Goal: Transaction & Acquisition: Purchase product/service

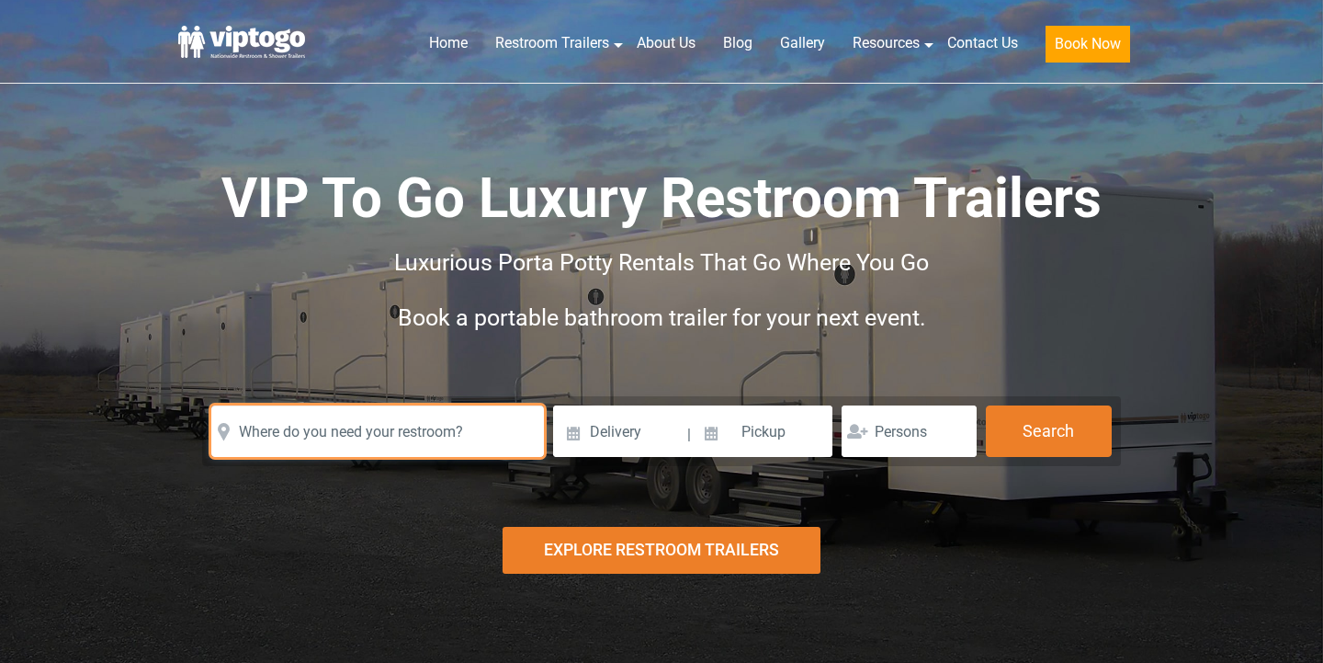
click at [446, 442] on input "text" at bounding box center [377, 430] width 333 height 51
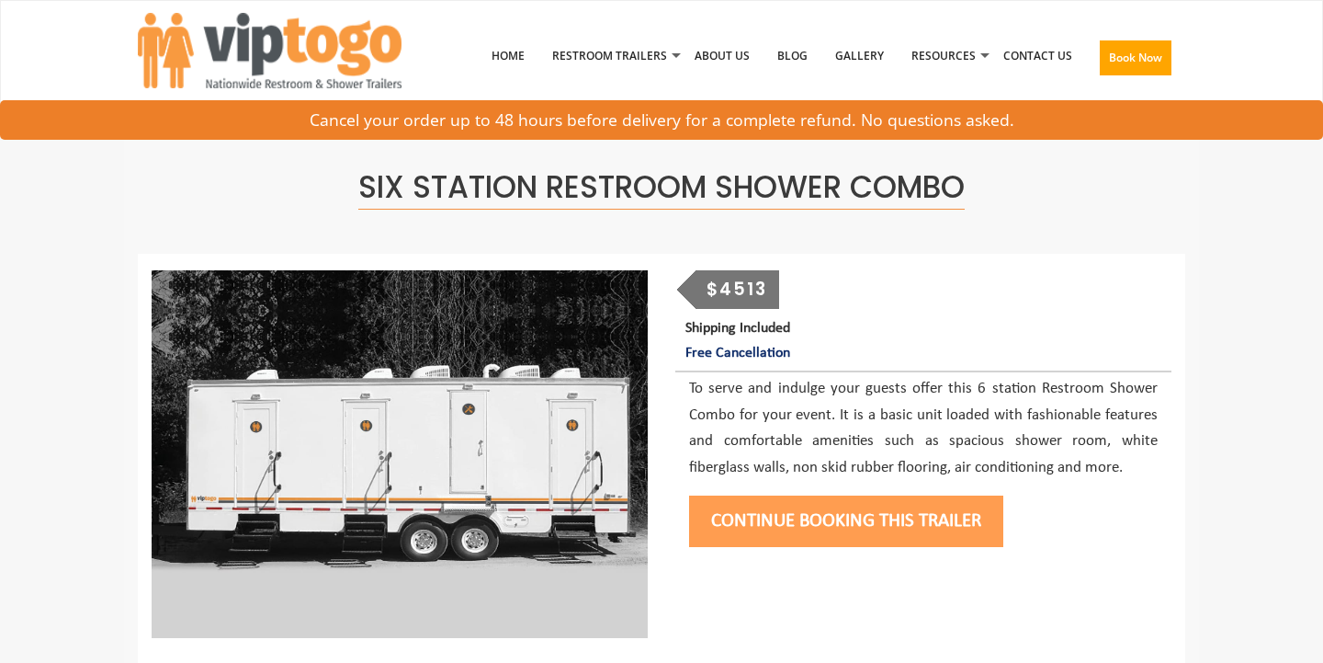
click at [808, 510] on button "Continue Booking this trailer" at bounding box center [846, 520] width 314 height 51
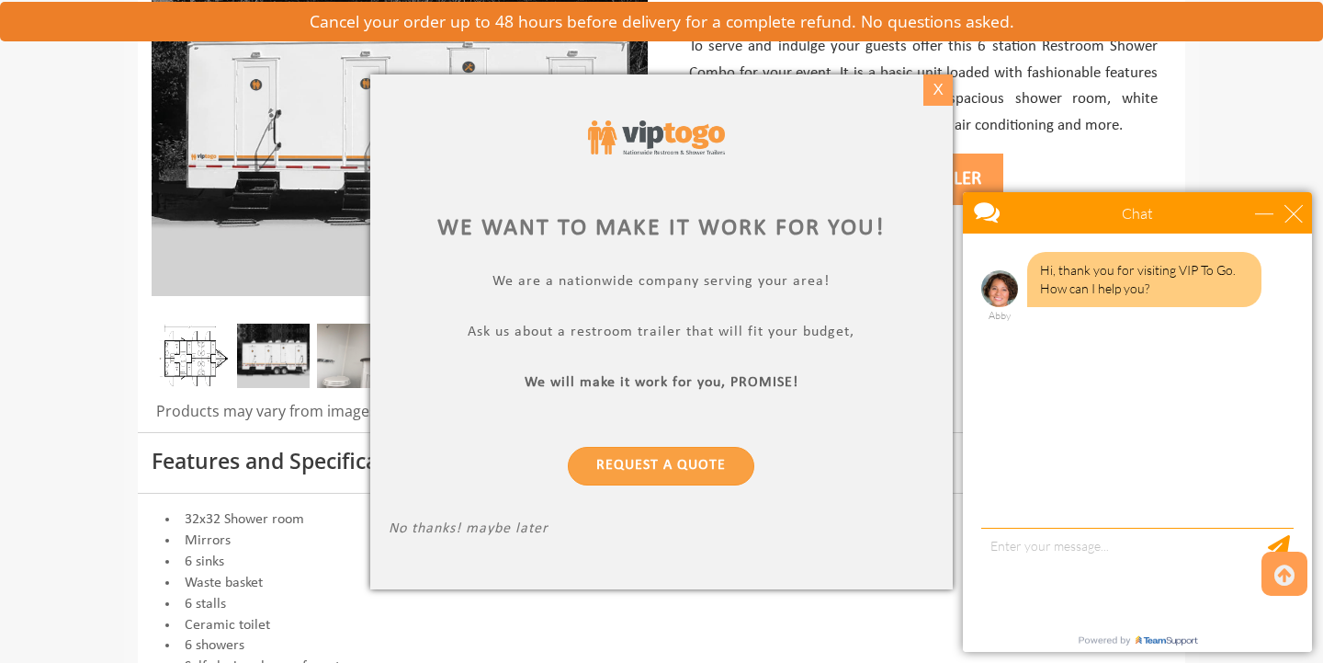
click at [941, 90] on div "X" at bounding box center [938, 89] width 28 height 31
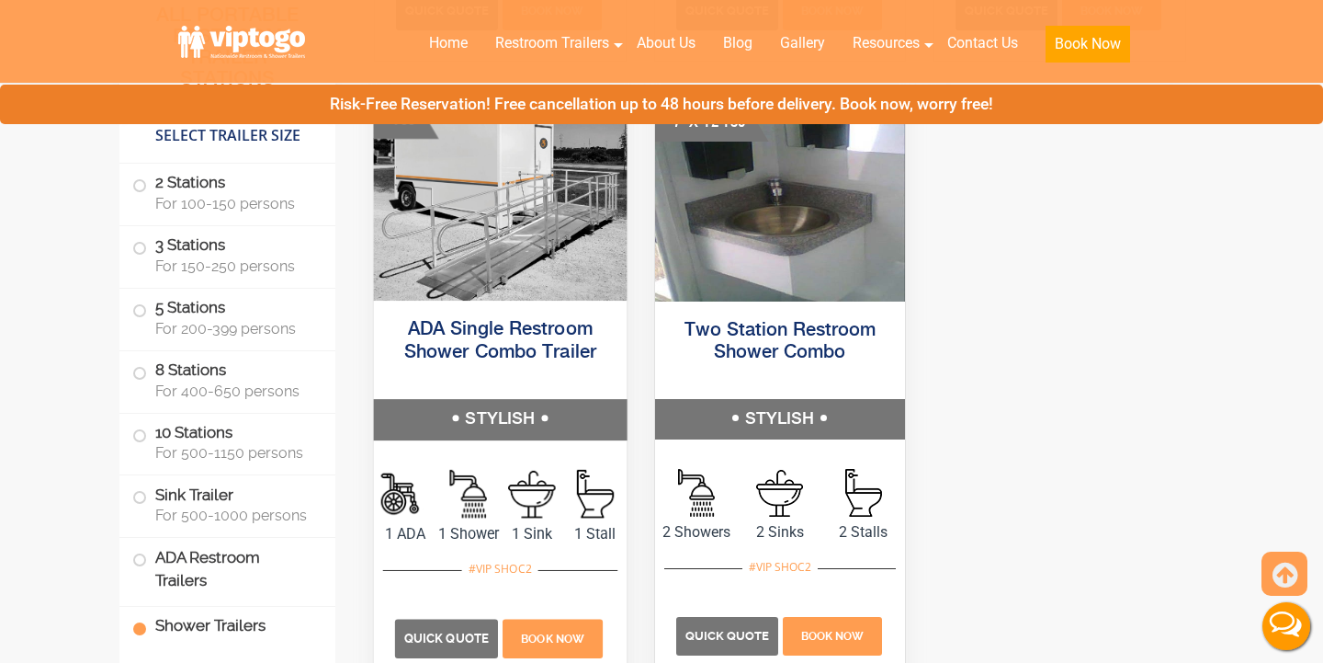
click at [375, 437] on h5 "STYLISH" at bounding box center [500, 420] width 253 height 40
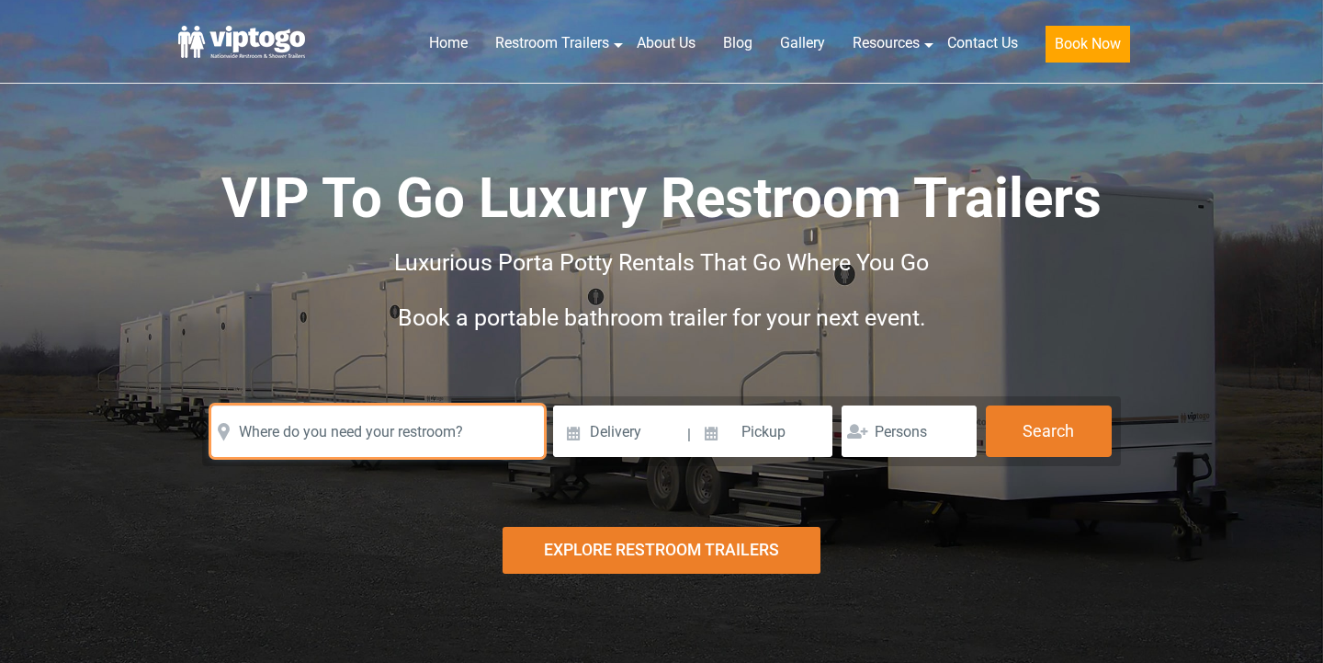
click at [457, 423] on input "text" at bounding box center [377, 430] width 333 height 51
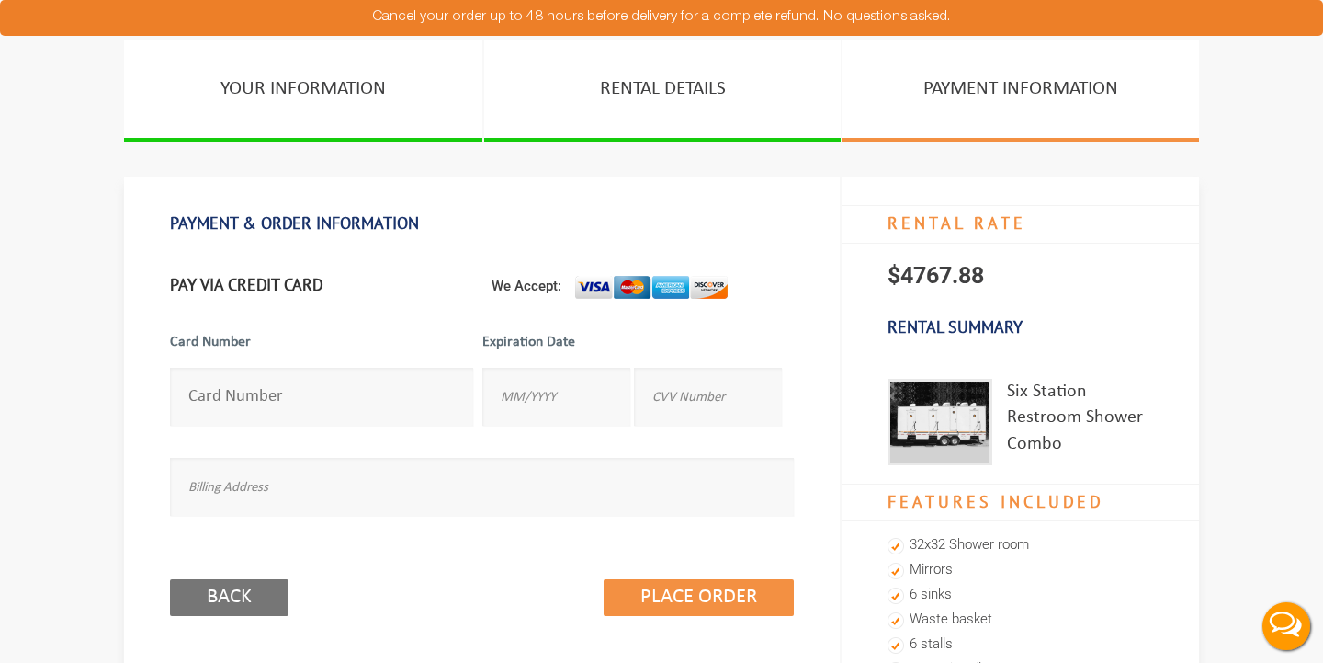
click at [372, 406] on input "number" at bounding box center [321, 397] width 303 height 58
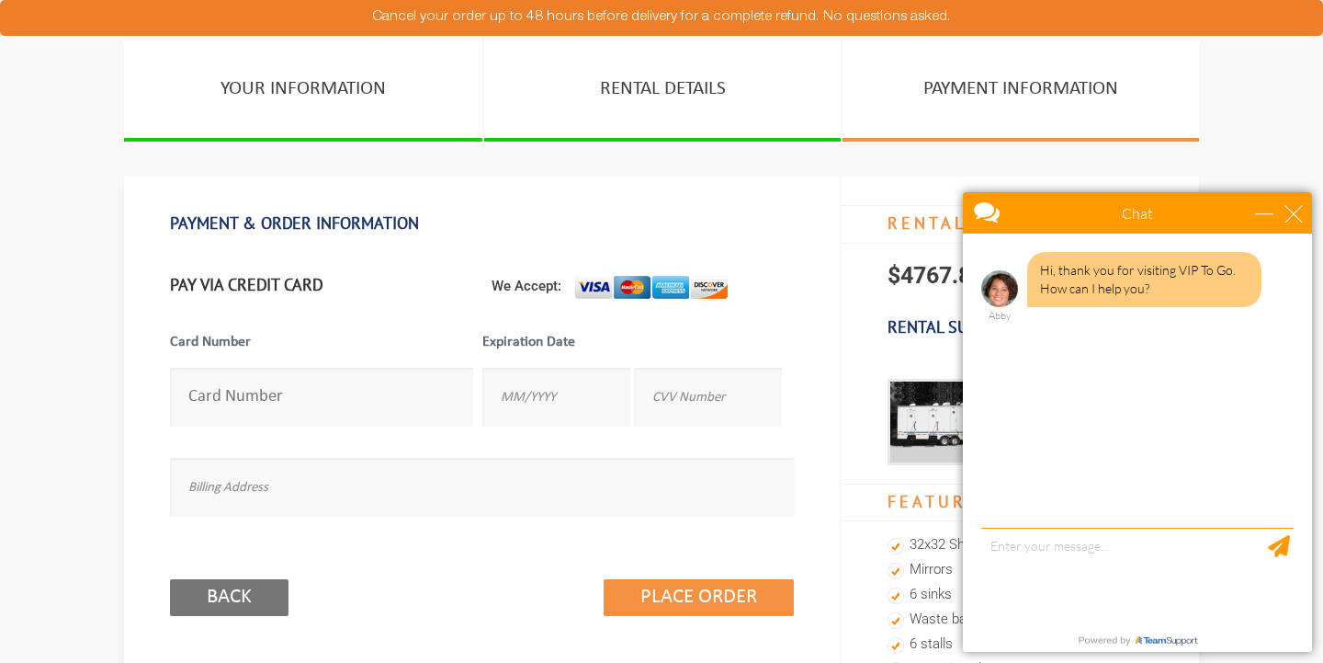
type input "5108050192375314"
type input "01/2029"
type input "578"
type input "342 E 7th ST, A, Brooklyn, NY 11218"
click at [1287, 209] on div "close" at bounding box center [1294, 213] width 18 height 18
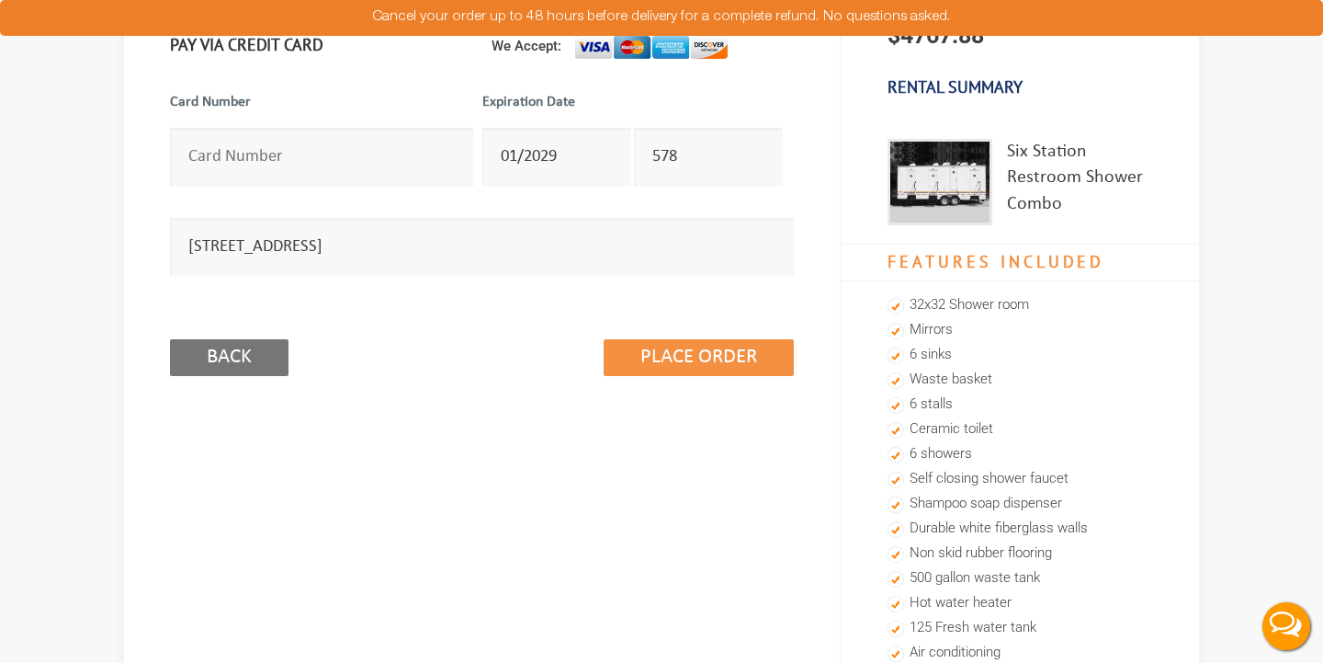
scroll to position [290, 0]
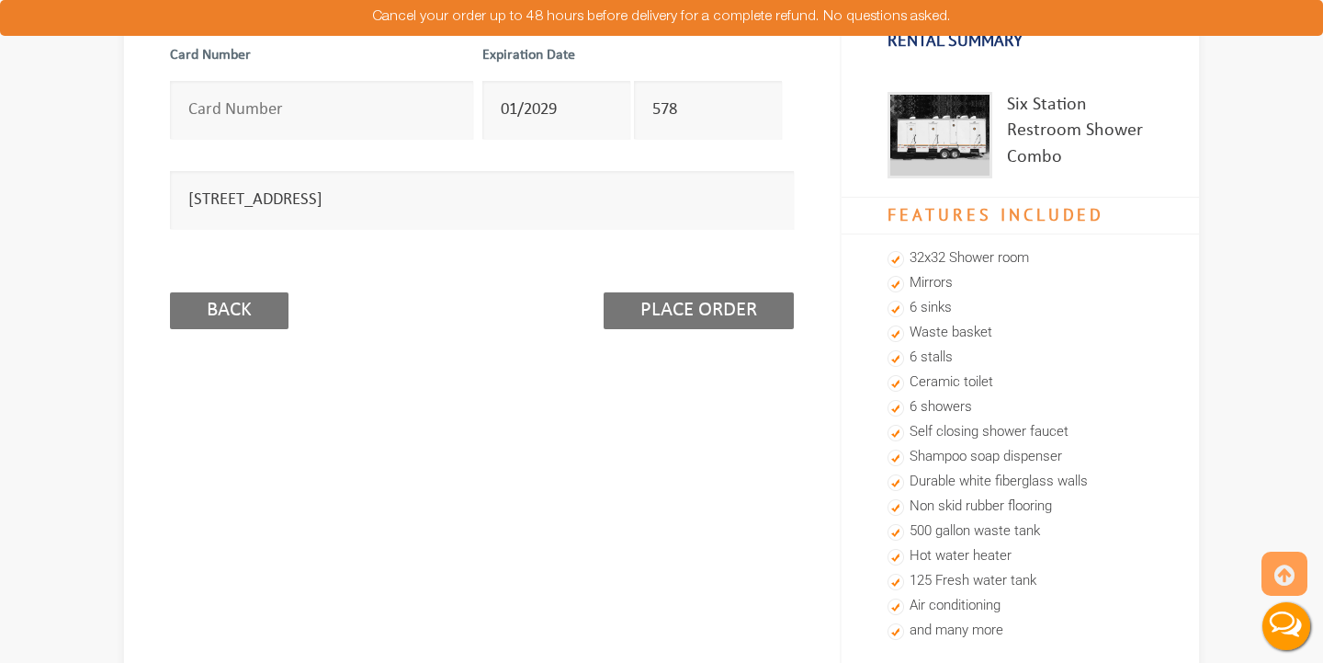
click at [688, 304] on input "Place Order" at bounding box center [699, 310] width 190 height 37
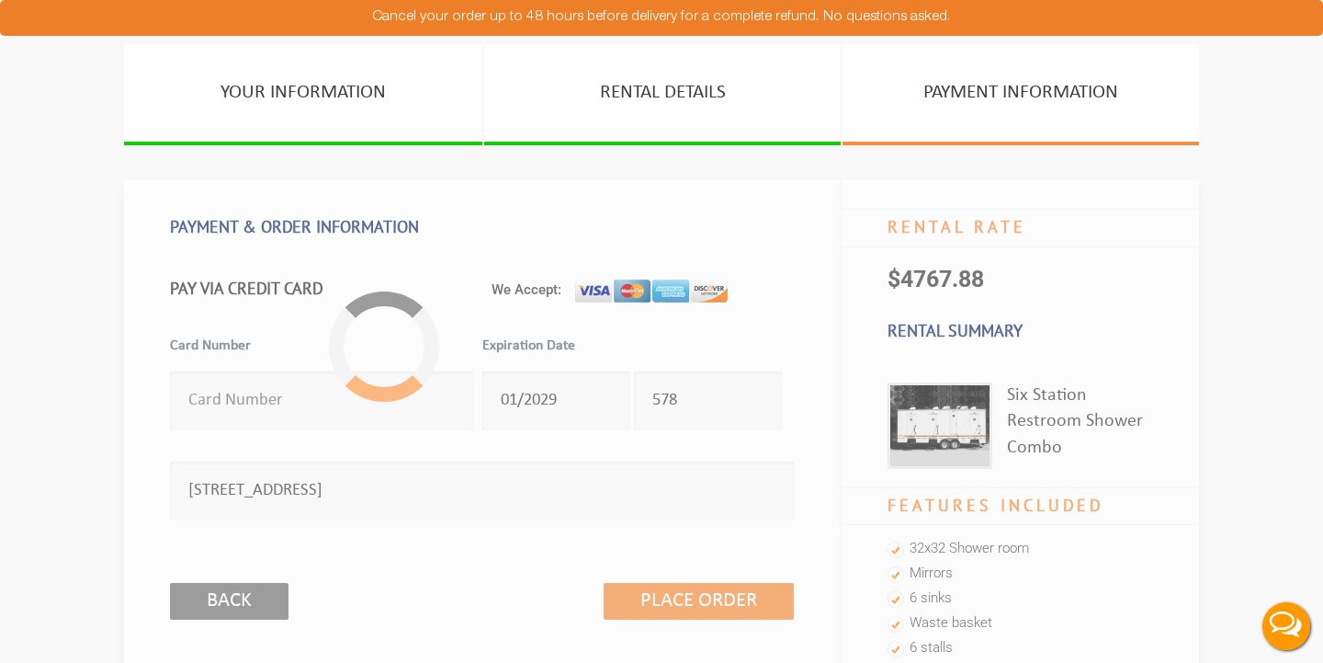
scroll to position [0, 0]
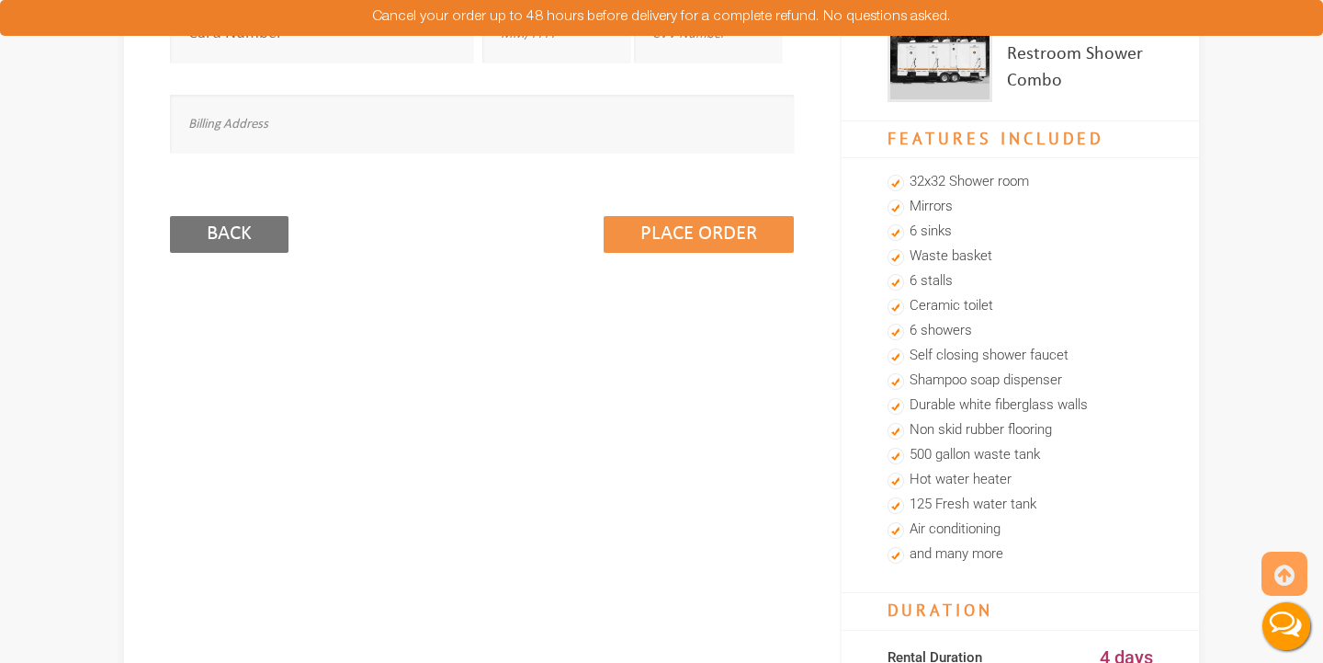
scroll to position [327, 0]
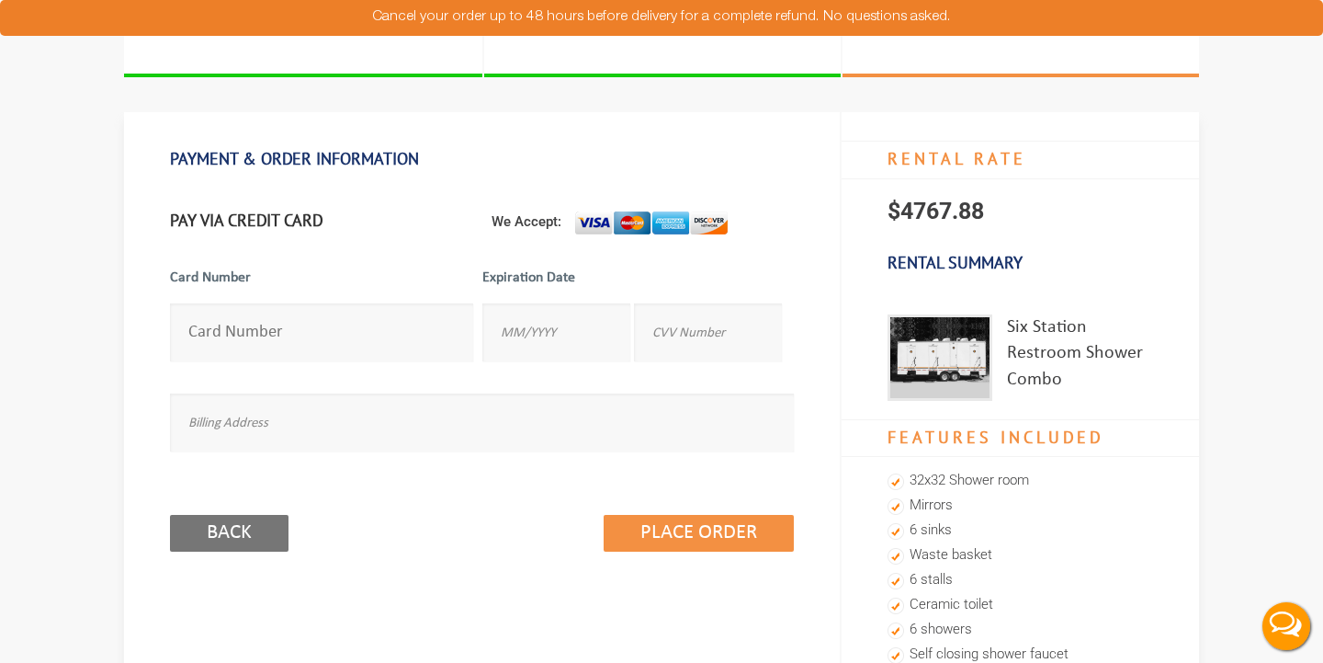
click at [346, 337] on input "number" at bounding box center [321, 332] width 303 height 58
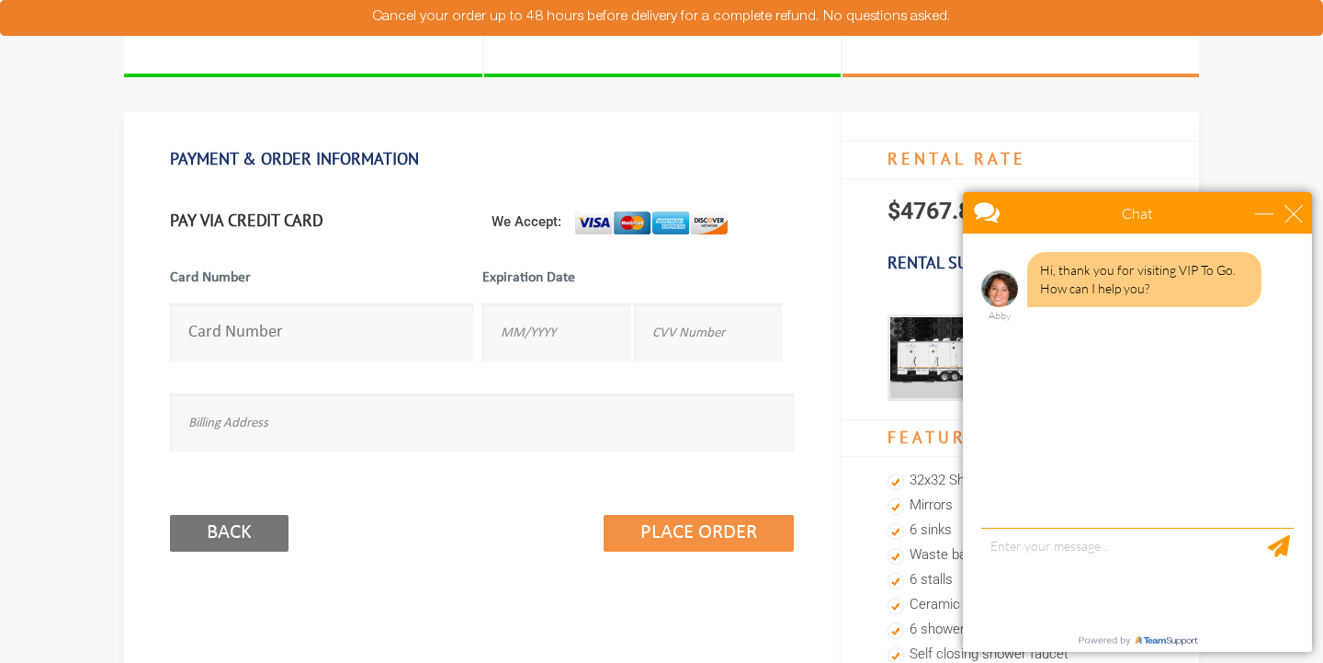
type input "[CREDIT_CARD_NUMBER]"
type input "01/2029"
type input "578"
type input "[STREET_ADDRESS]"
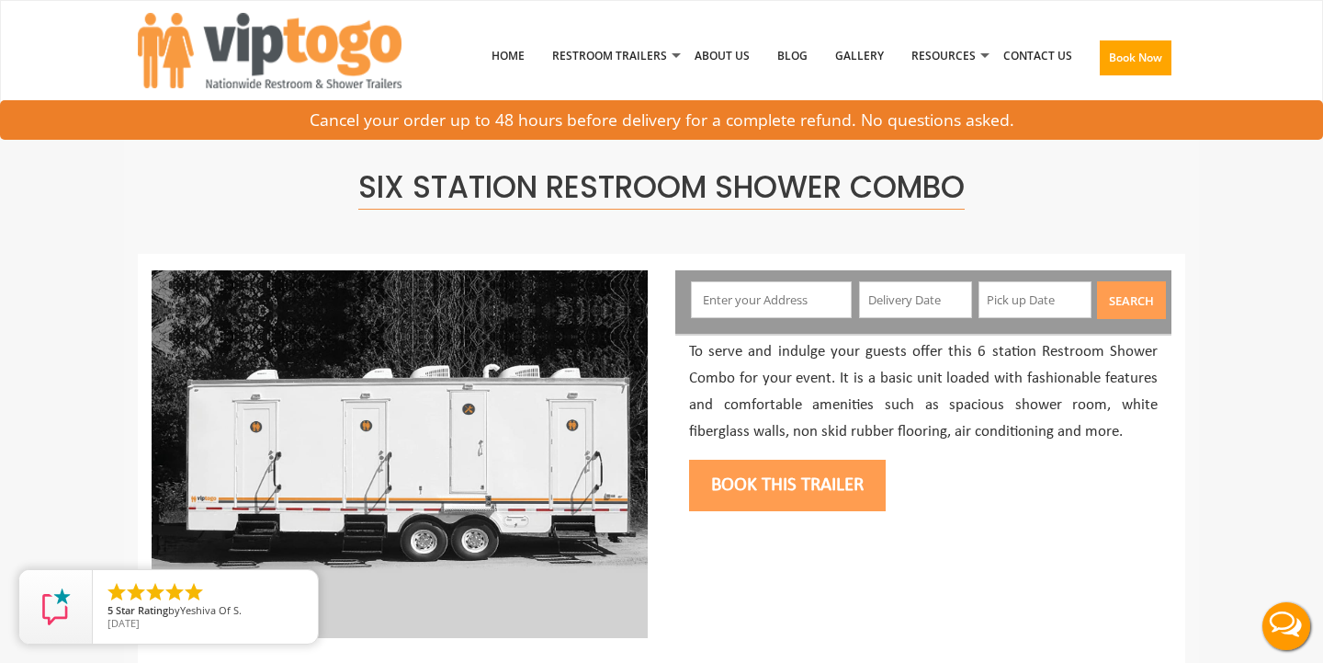
click at [767, 288] on input "text" at bounding box center [772, 299] width 162 height 37
paste input "Williams Ranch Rd. Ft Davis, TX 79734."
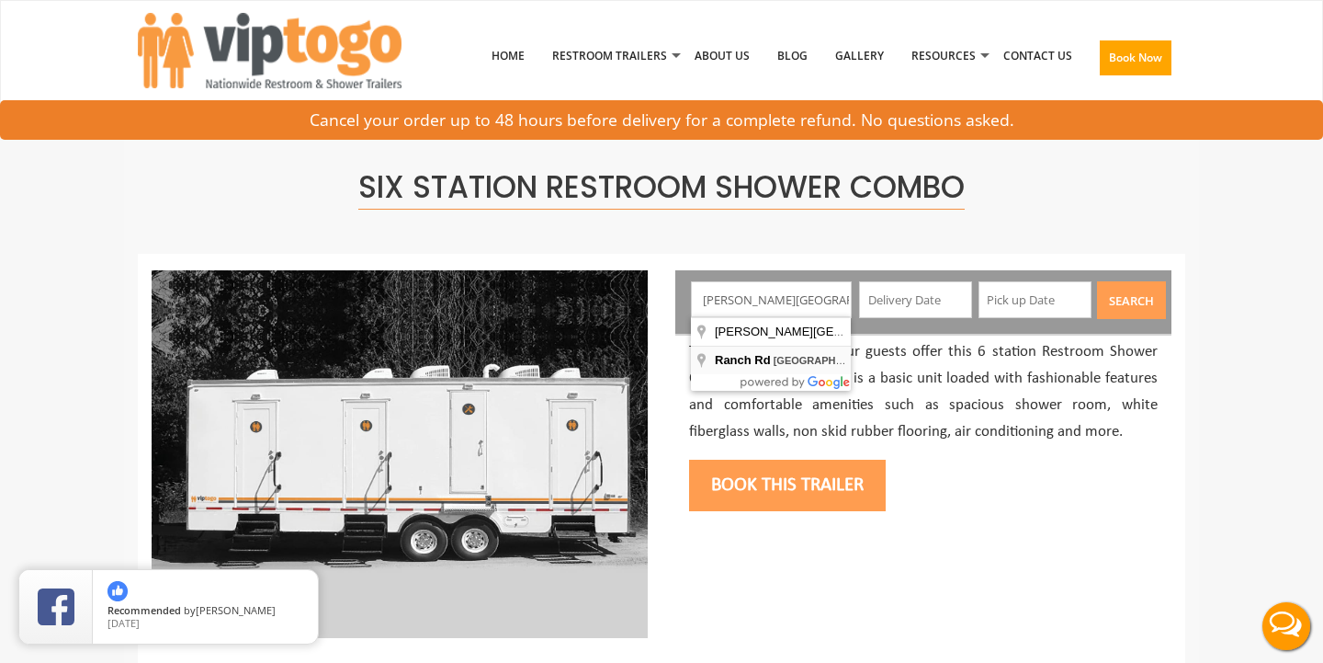
type input "Ranch Rd, Fort Davis, TX 79734, USA"
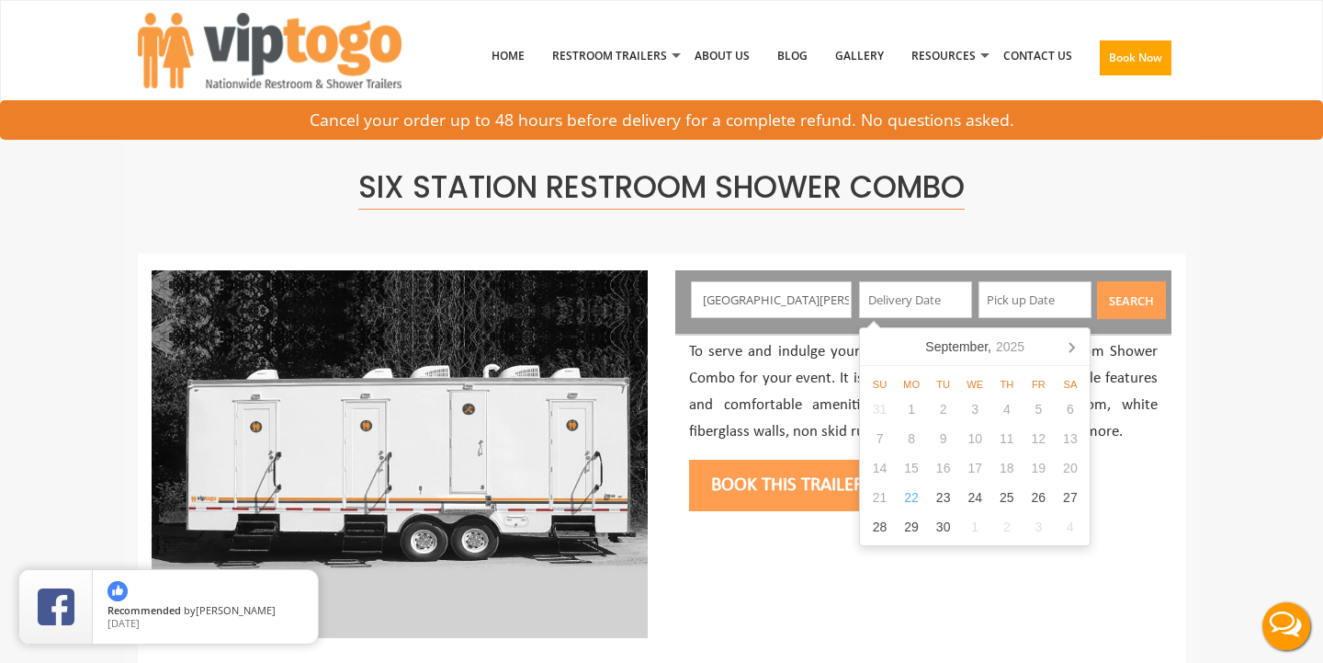
click at [906, 300] on input "text" at bounding box center [915, 299] width 113 height 37
click at [1072, 349] on icon at bounding box center [1072, 347] width 5 height 9
click at [1004, 430] on div "9" at bounding box center [1008, 438] width 32 height 29
type input "10/09/2025"
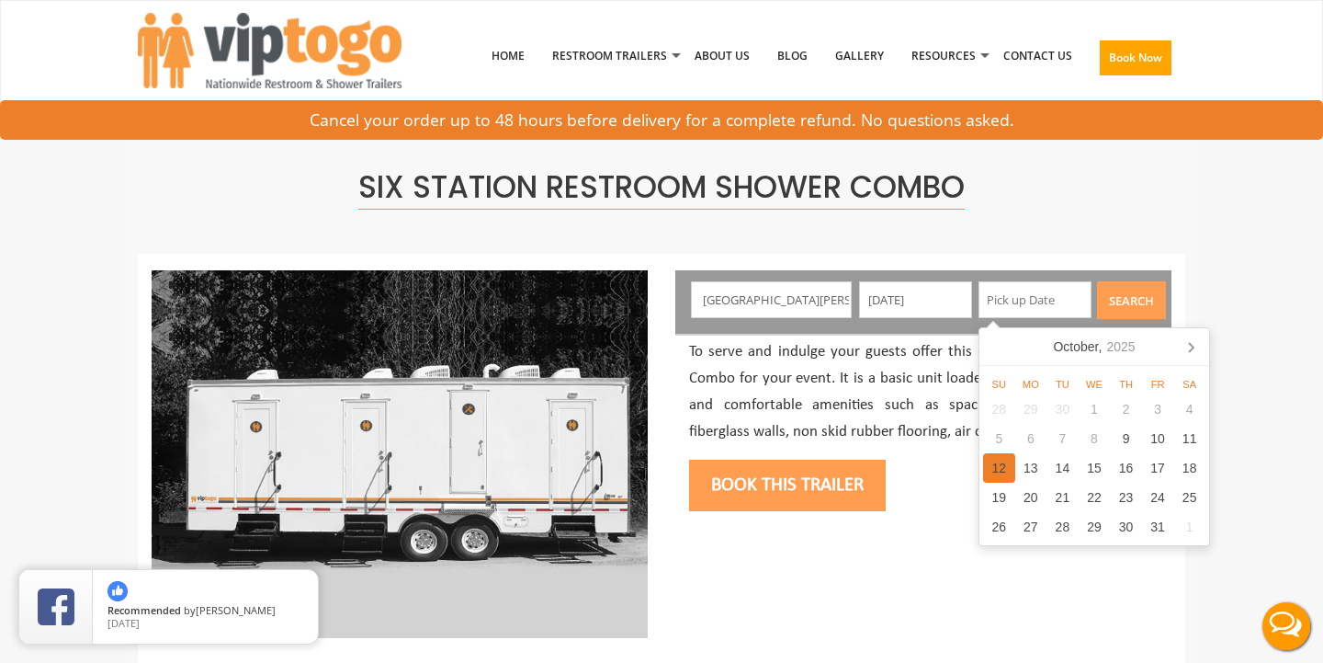
click at [995, 461] on div "12" at bounding box center [999, 467] width 32 height 29
type input "10/12/2025"
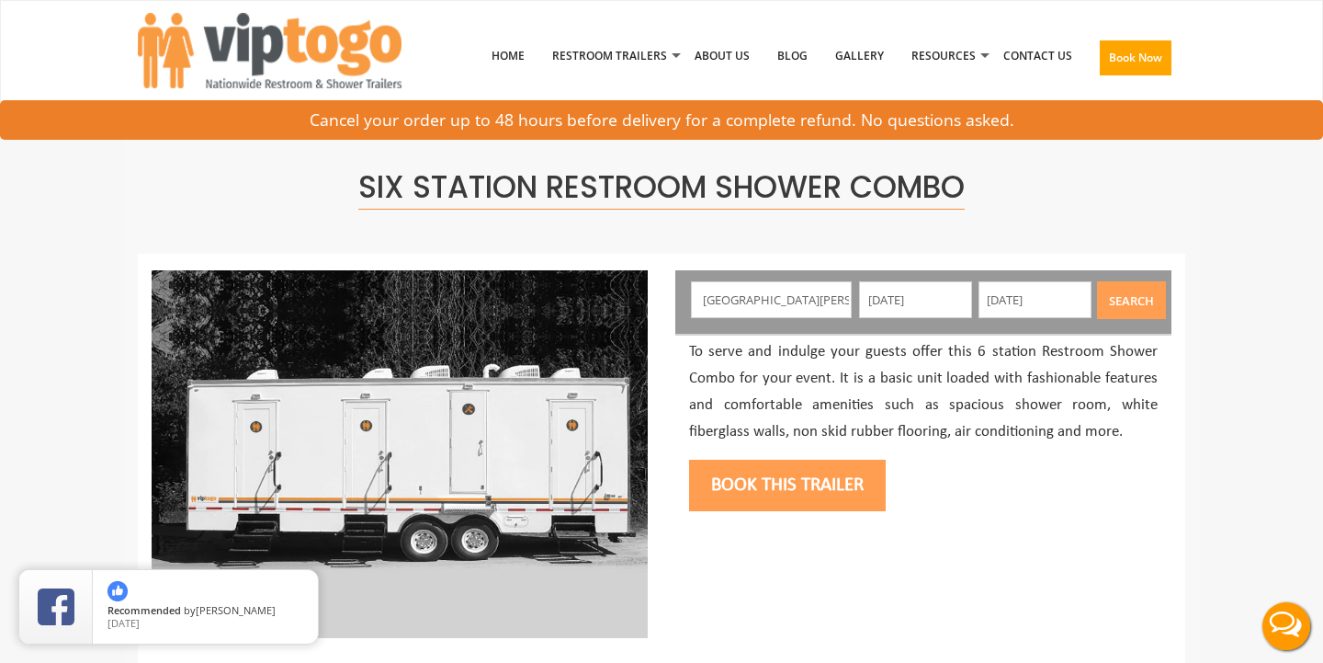
click at [1114, 296] on button "Search" at bounding box center [1131, 300] width 69 height 38
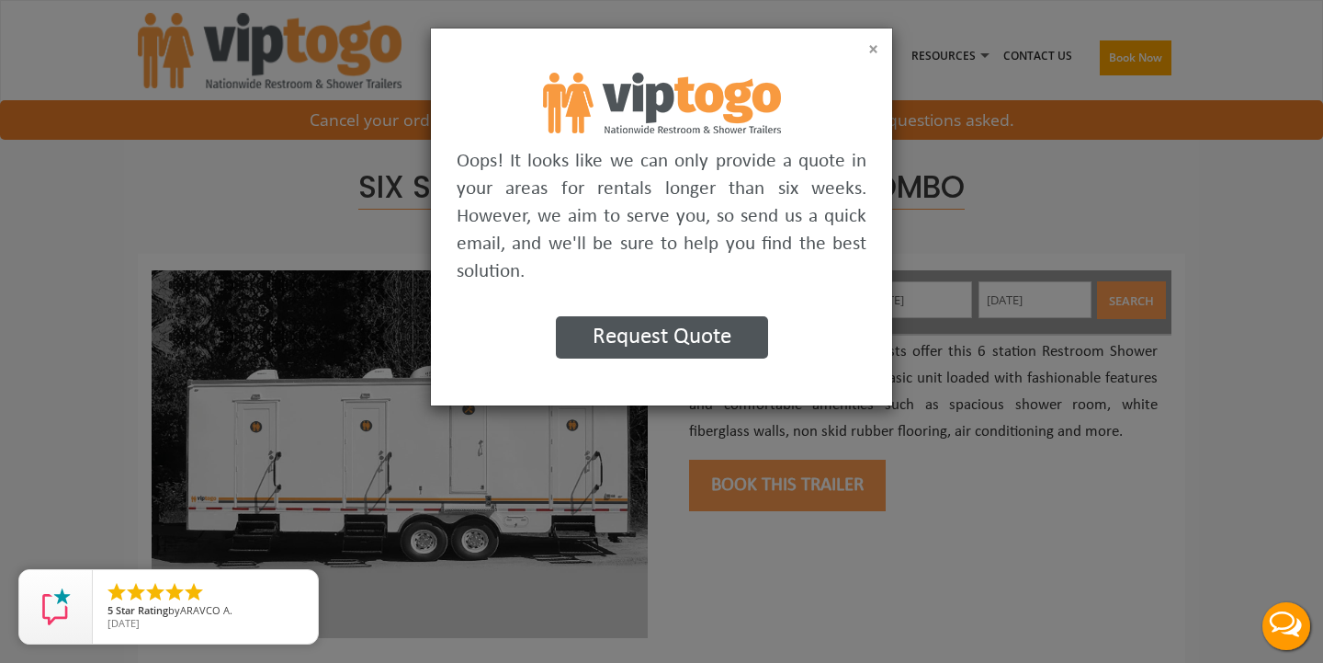
click at [871, 47] on button "×" at bounding box center [873, 49] width 10 height 18
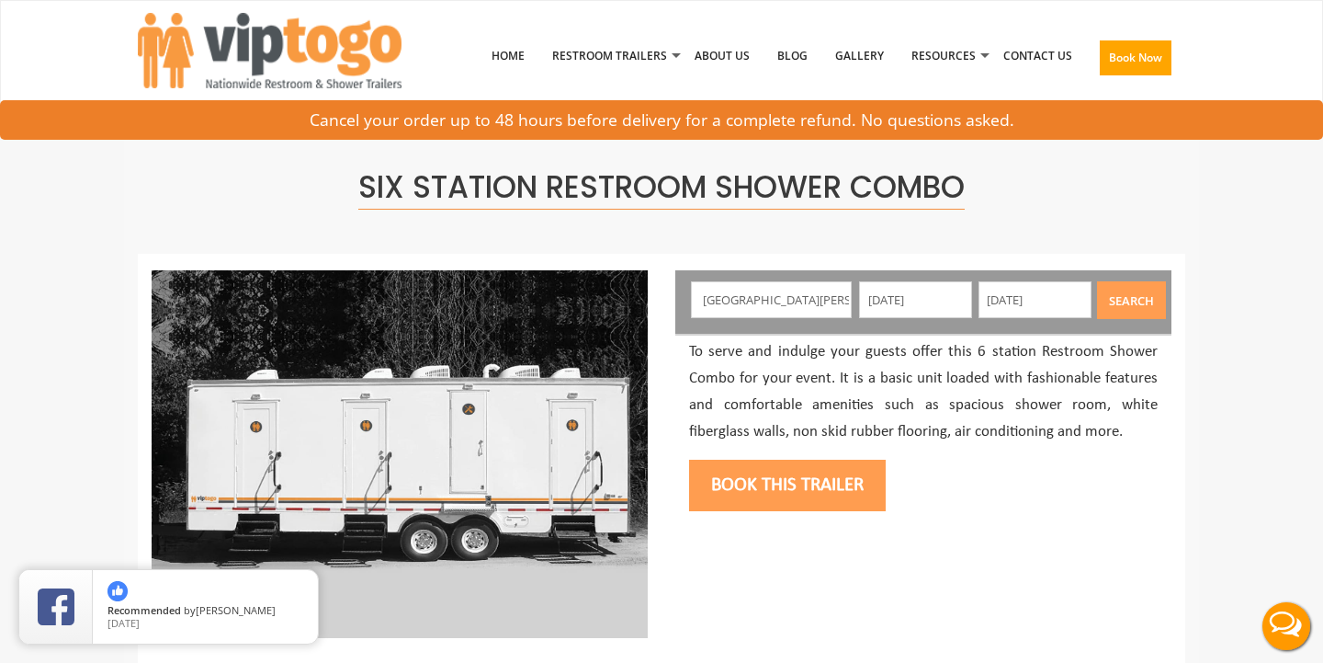
click at [1016, 300] on input "10/12/2025" at bounding box center [1035, 299] width 113 height 37
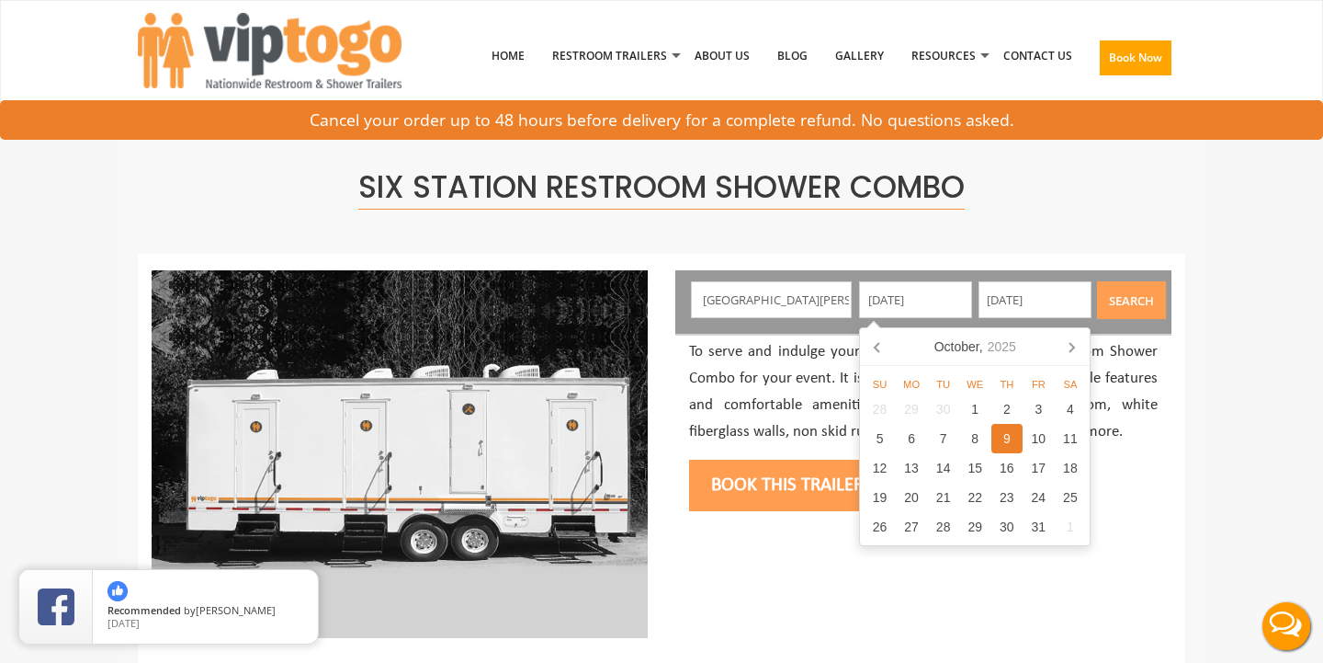
click at [927, 295] on input "10/09/2025" at bounding box center [915, 299] width 113 height 37
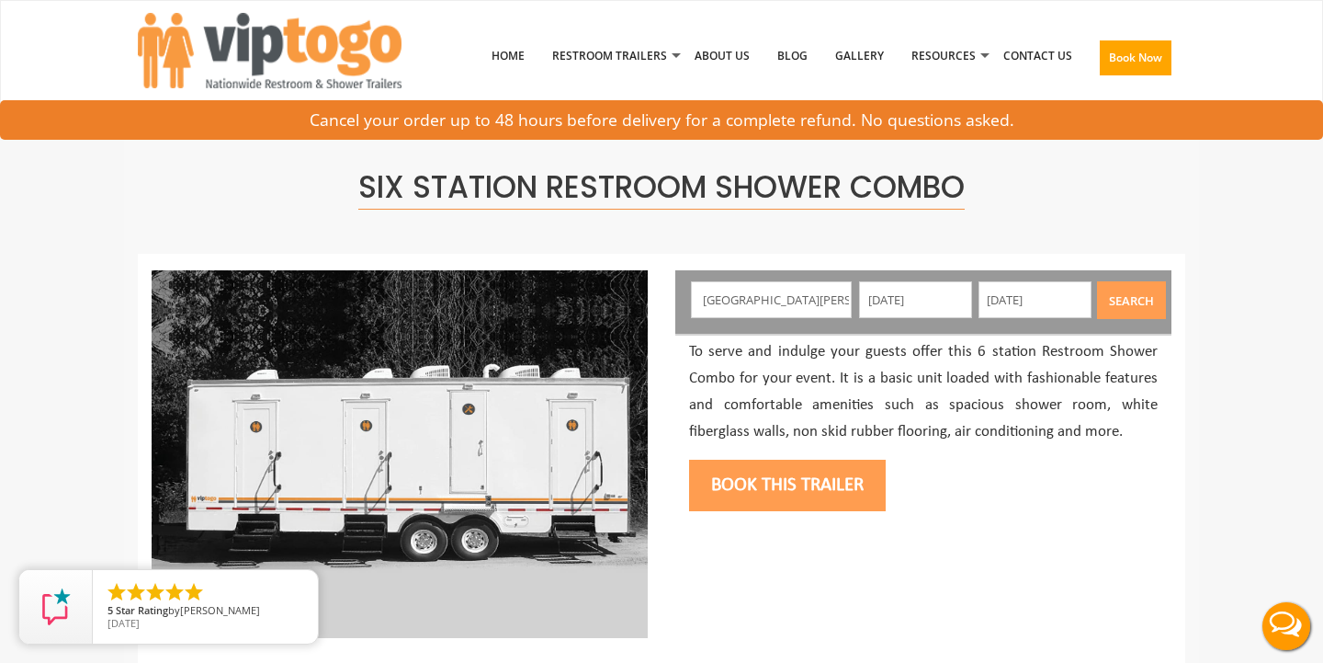
click at [757, 533] on div at bounding box center [662, 514] width 1048 height 519
click at [1129, 301] on button "Search" at bounding box center [1131, 300] width 69 height 38
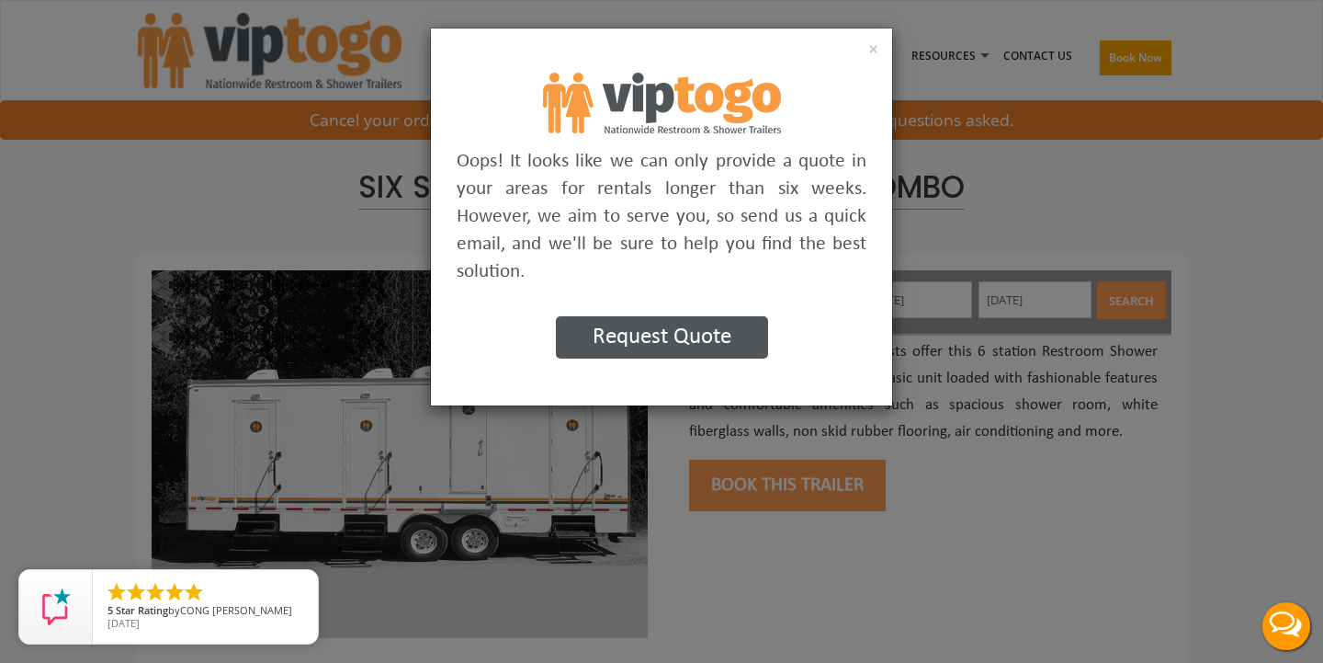
click at [646, 348] on button "Request Quote" at bounding box center [662, 337] width 212 height 42
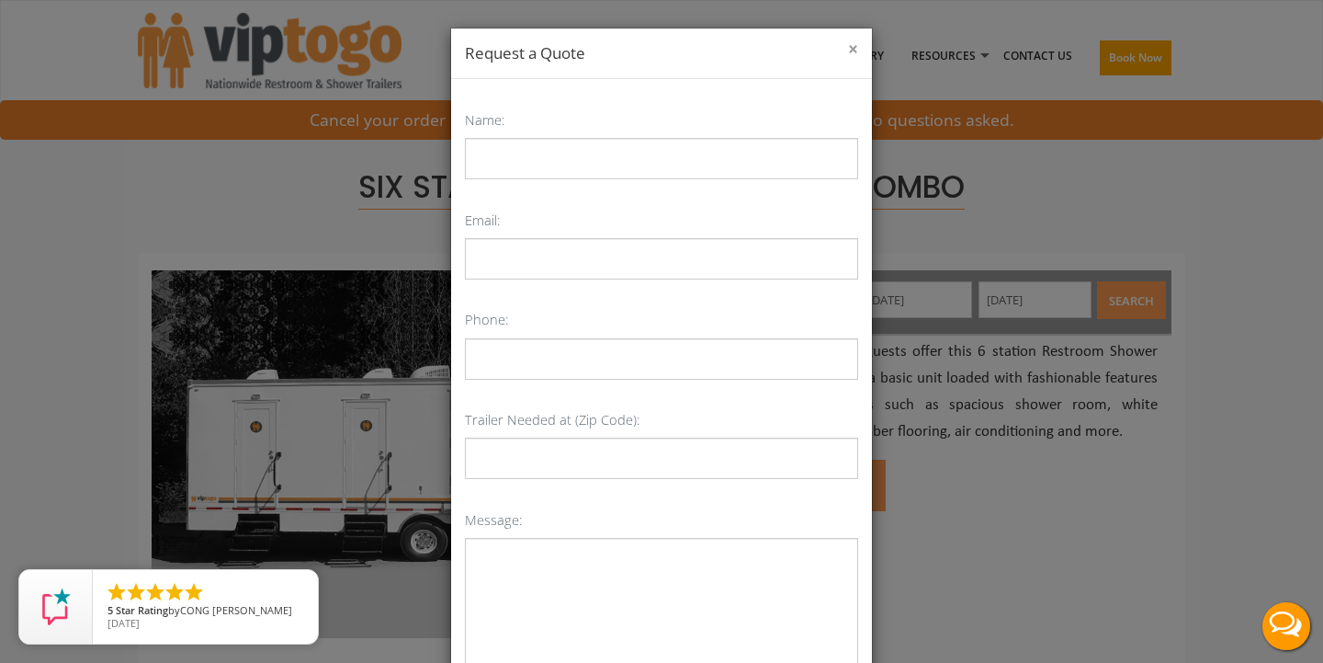
click at [850, 44] on button "×" at bounding box center [853, 49] width 10 height 18
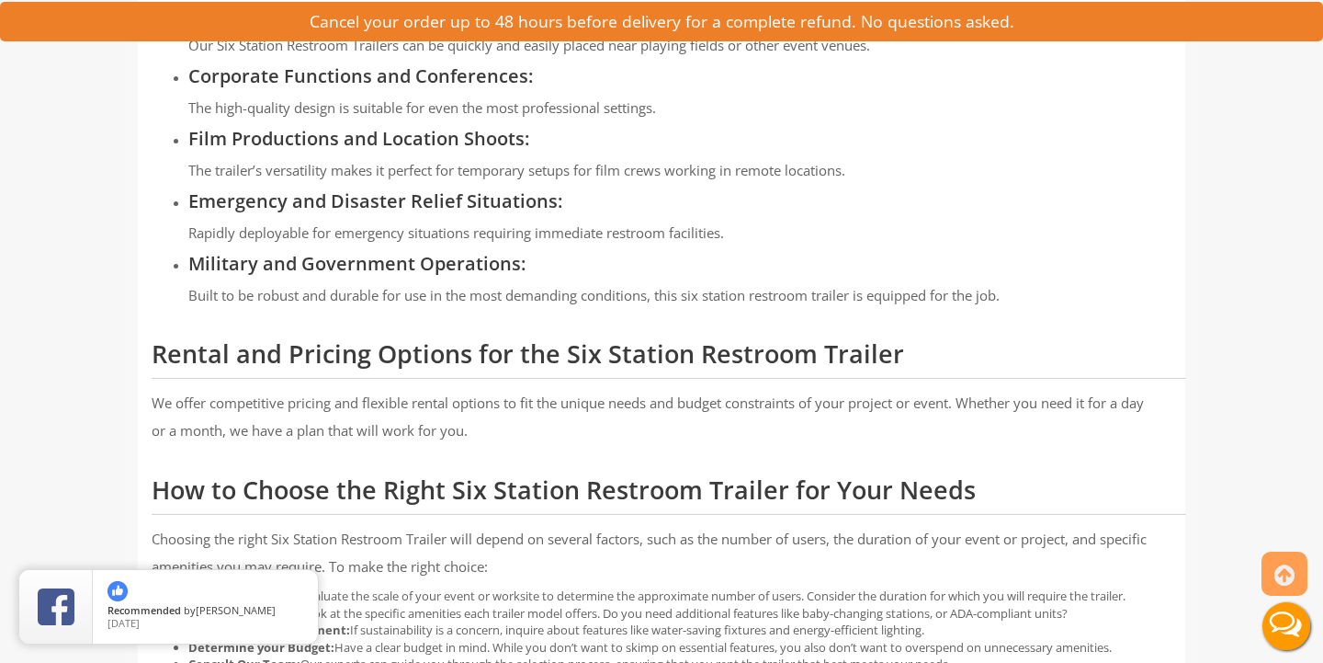
scroll to position [2492, 0]
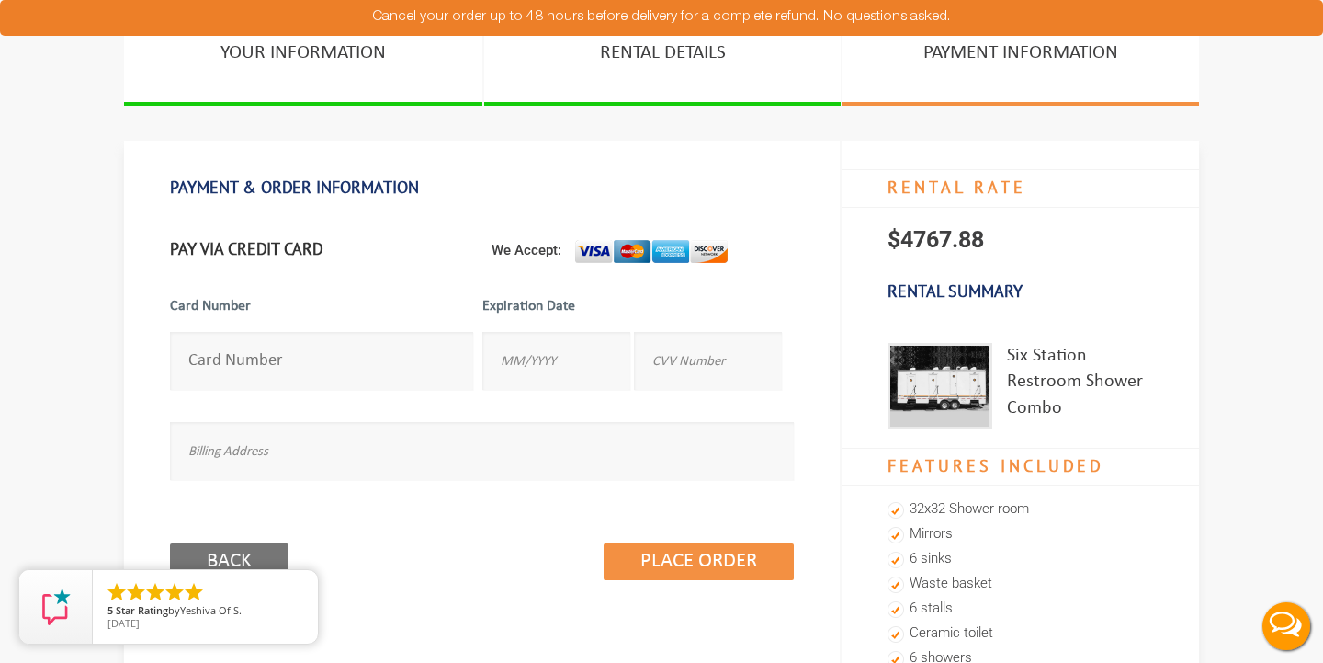
click at [430, 364] on input "number" at bounding box center [321, 361] width 303 height 58
type input "[CREDIT_CARD_NUMBER]"
type input "01/2029"
type input "578"
click at [700, 465] on input "342 E 7th St, Brooklyn, NY 11218" at bounding box center [482, 451] width 624 height 58
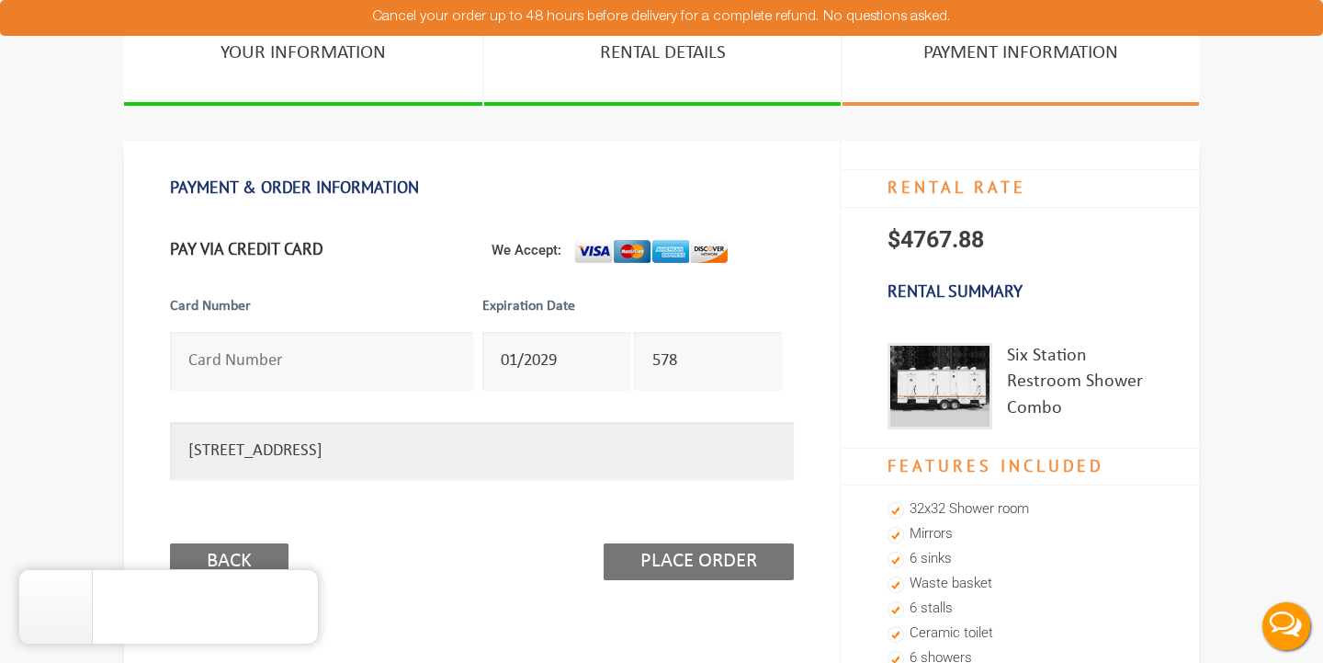
type input "342 E 7th St, Brooklyn, NY 11218"
click at [699, 554] on input "Place Order" at bounding box center [699, 561] width 190 height 37
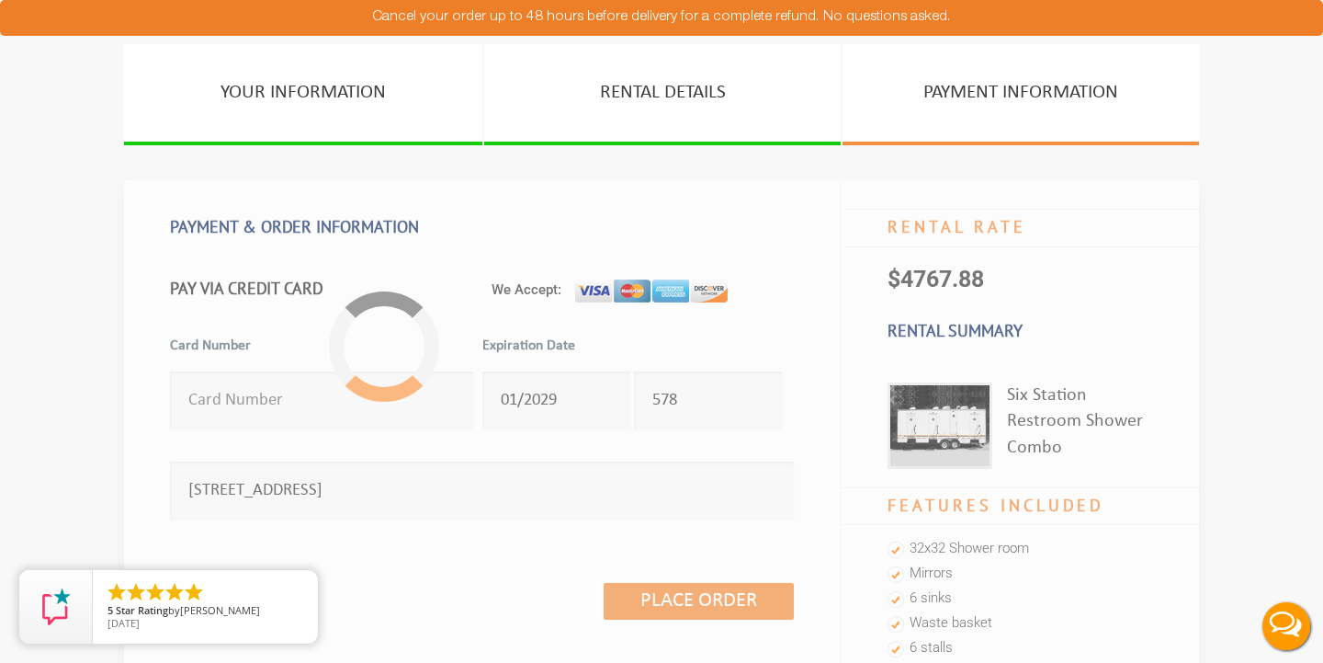
click at [992, 91] on link "PAYMENT INFORMATION" at bounding box center [1021, 94] width 357 height 101
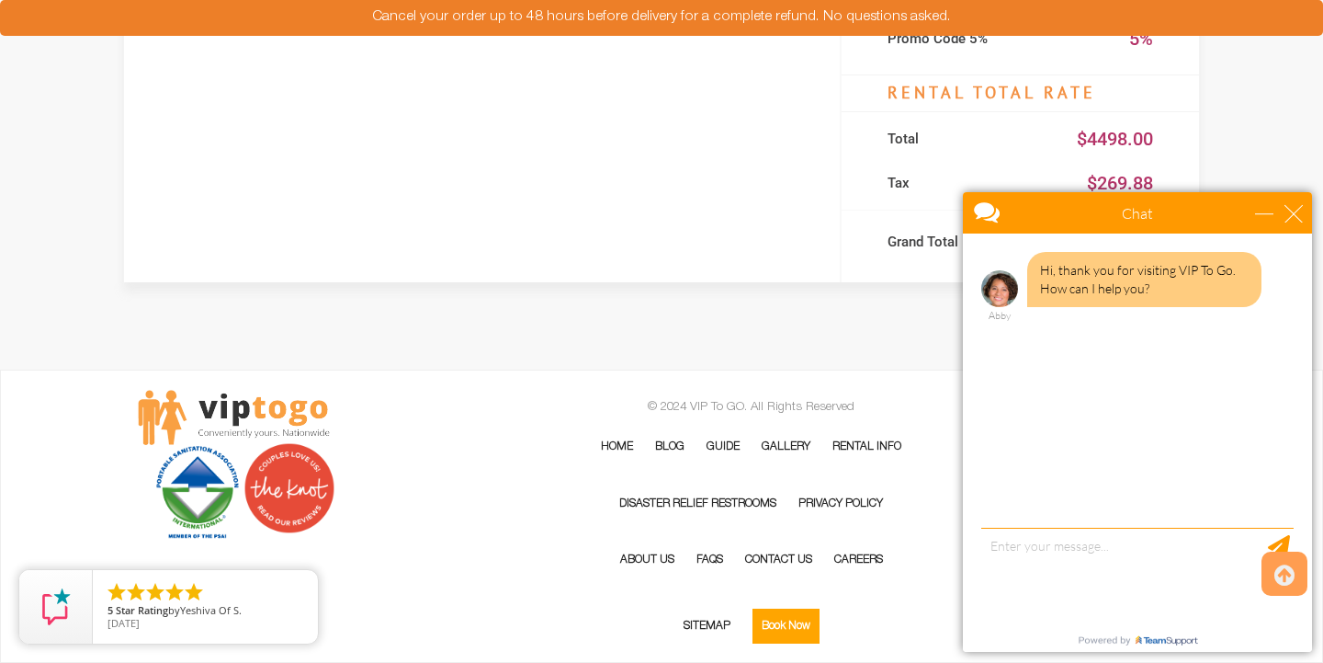
scroll to position [1304, 0]
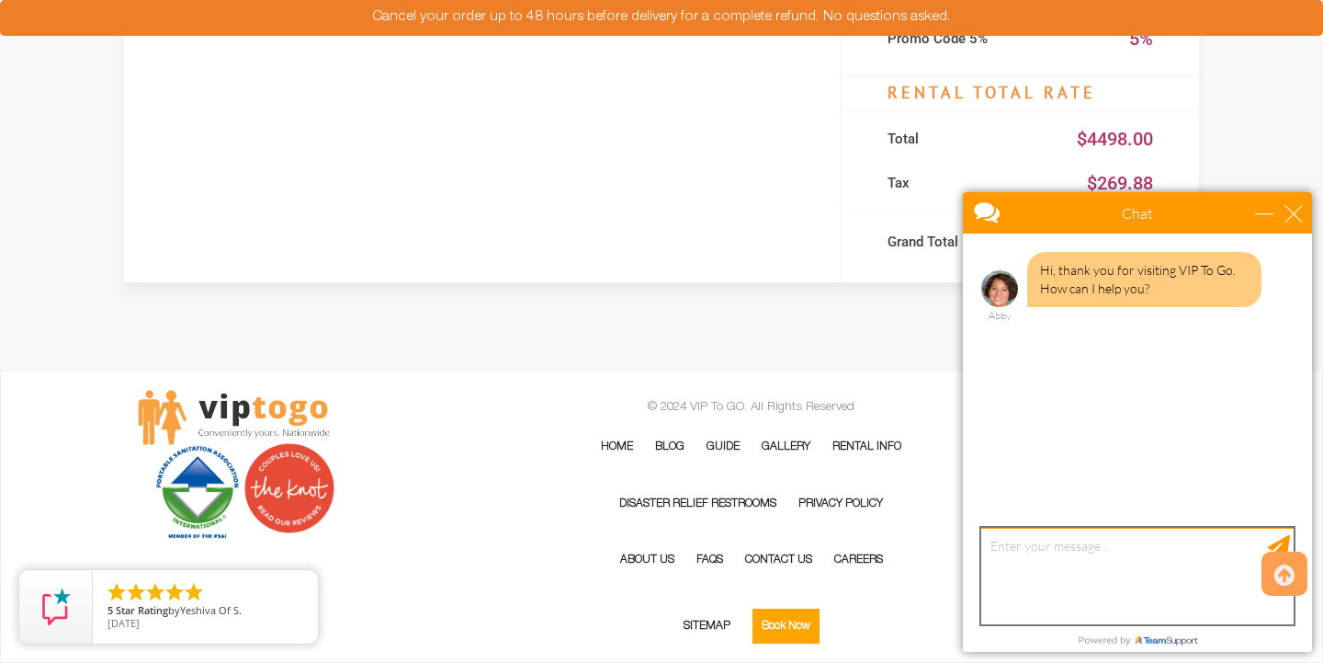
click at [1029, 564] on textarea "type your message" at bounding box center [1137, 575] width 312 height 96
type textarea "a"
type textarea "Trying to pay for a trailer"
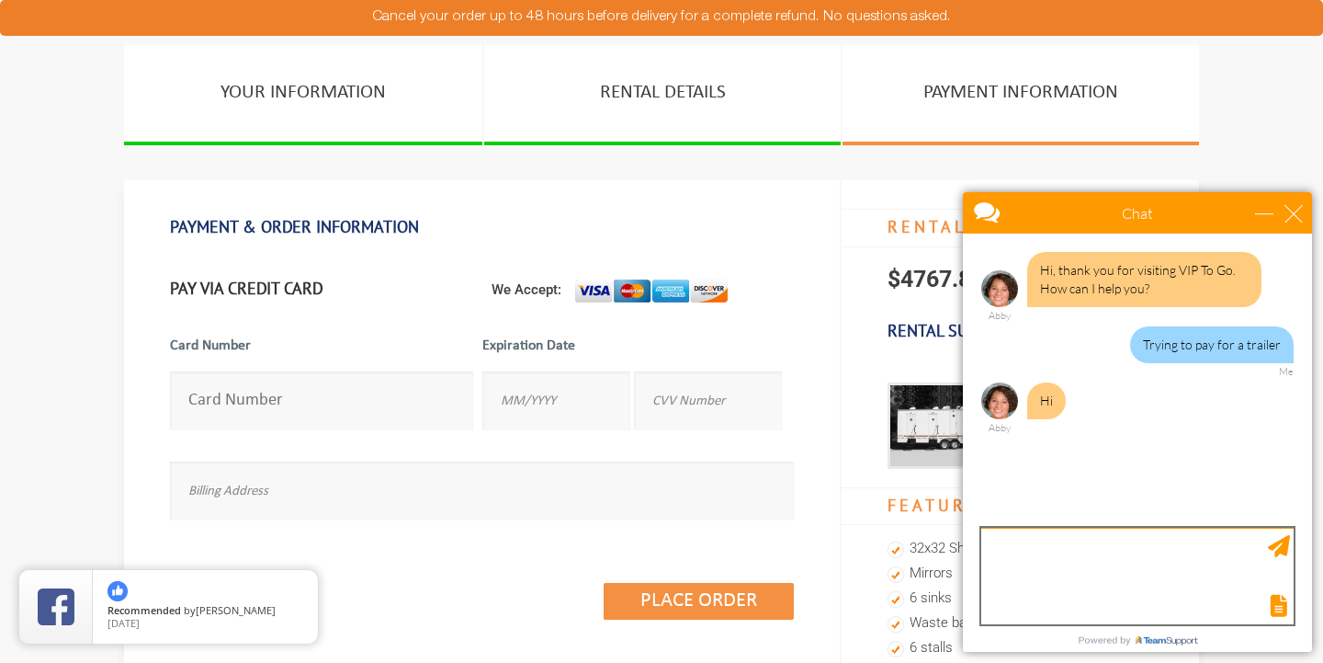
scroll to position [6, 0]
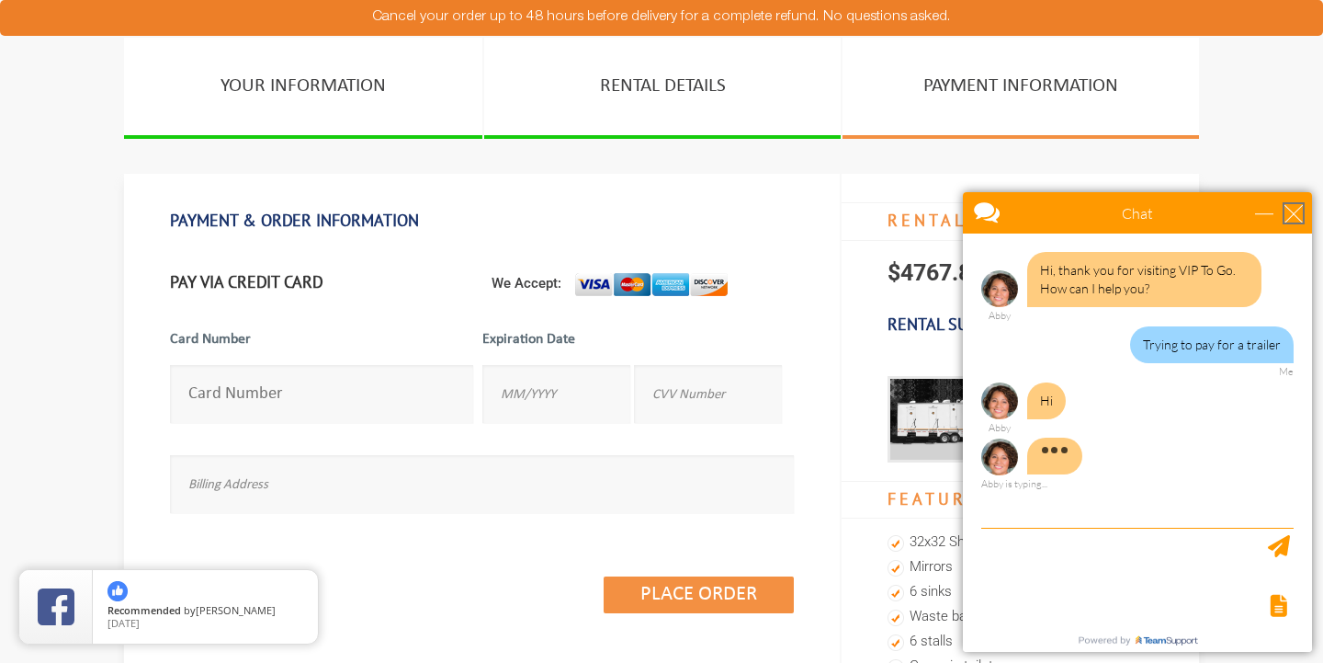
click at [1292, 212] on div "close" at bounding box center [1294, 213] width 18 height 18
type input "Continue Chat"
type input "End Chat"
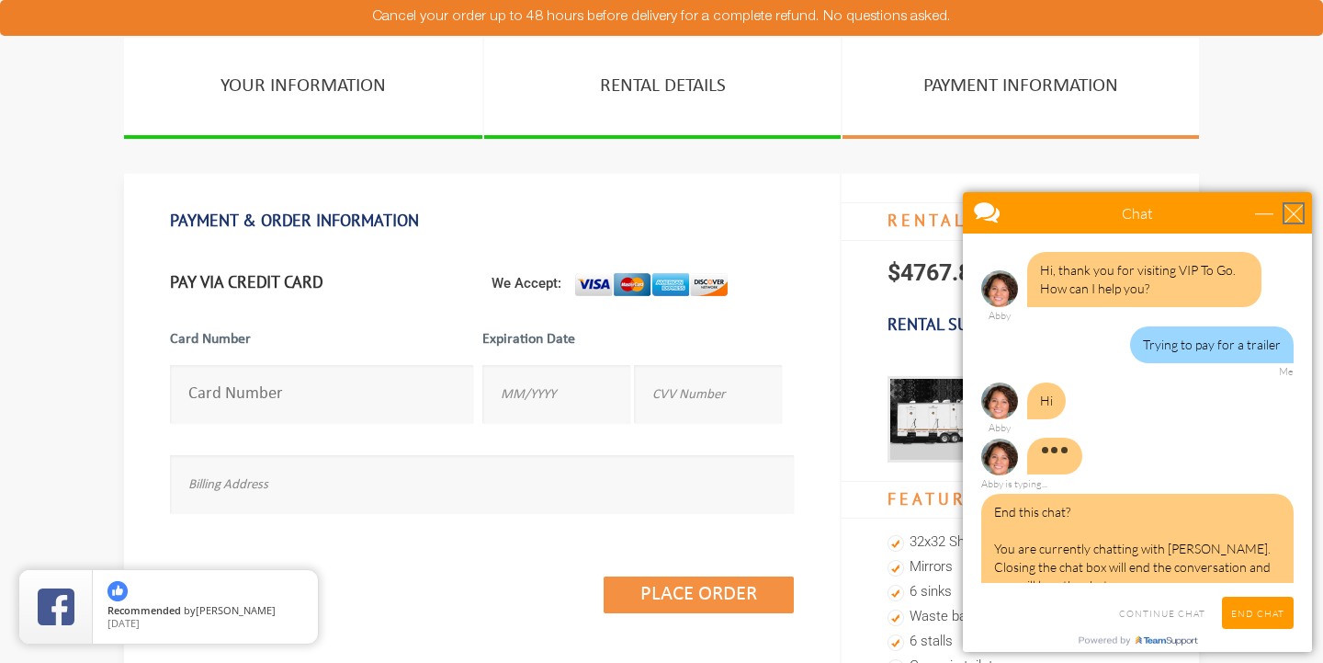
scroll to position [35, 0]
